Goal: Find specific page/section: Find specific page/section

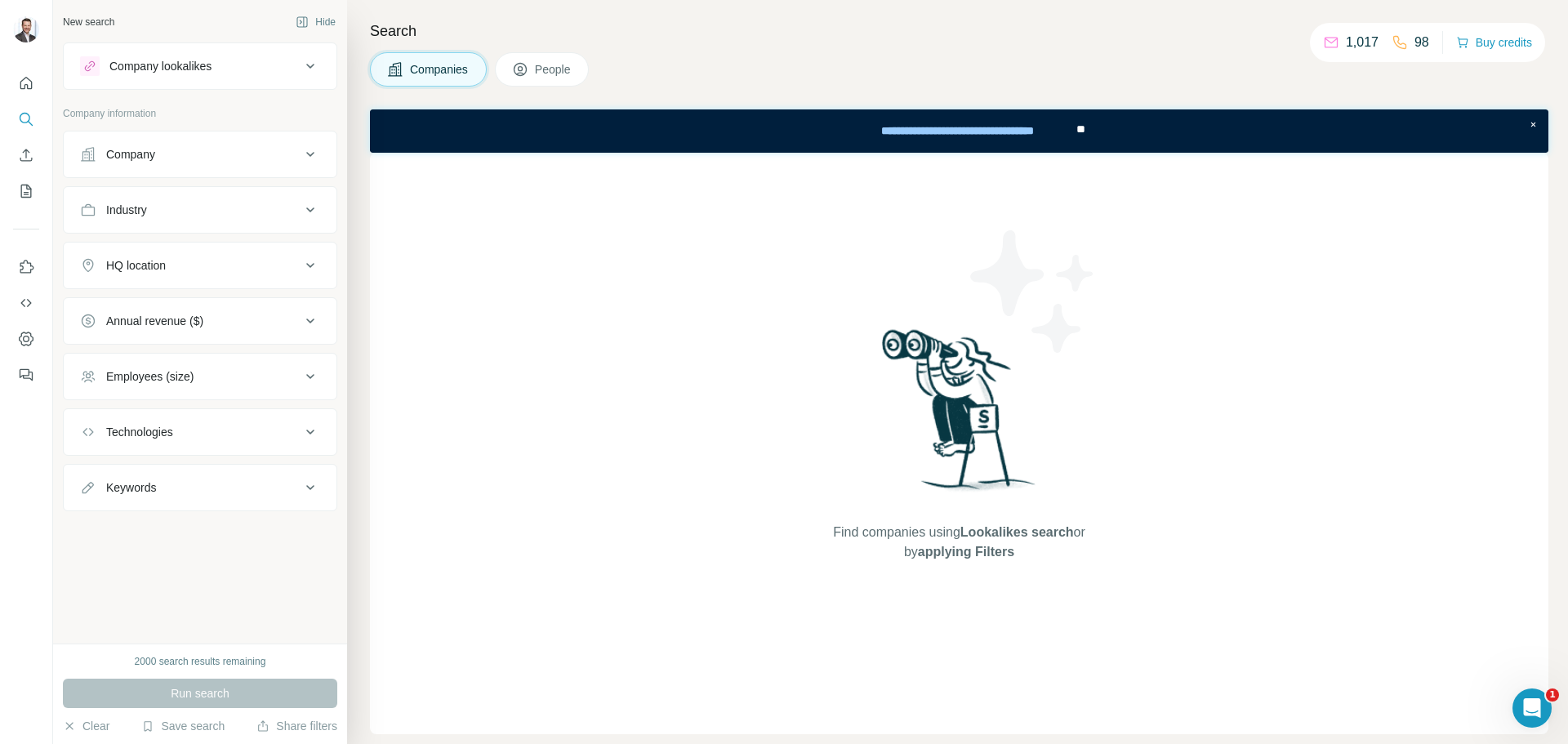
click at [735, 46] on div "Search Companies People Find companies using Lookalikes search or by applying F…" at bounding box center [957, 372] width 1220 height 744
drag, startPoint x: 961, startPoint y: 1, endPoint x: 1100, endPoint y: 63, distance: 152.2
click at [1100, 63] on div "Companies People" at bounding box center [959, 69] width 1178 height 34
click at [30, 92] on button "Quick start" at bounding box center [26, 84] width 26 height 30
